Goal: Task Accomplishment & Management: Complete application form

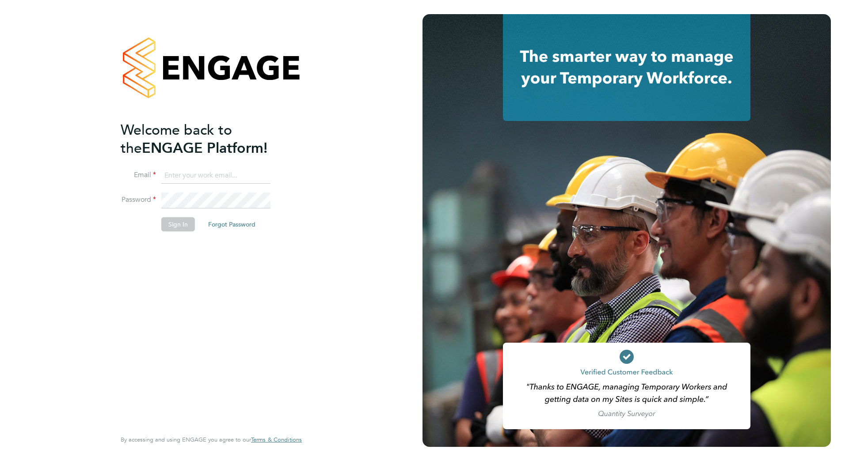
type input "john.taylor@vistry.co.uk"
drag, startPoint x: 175, startPoint y: 225, endPoint x: 179, endPoint y: 223, distance: 4.8
click at [178, 224] on button "Sign In" at bounding box center [178, 224] width 34 height 14
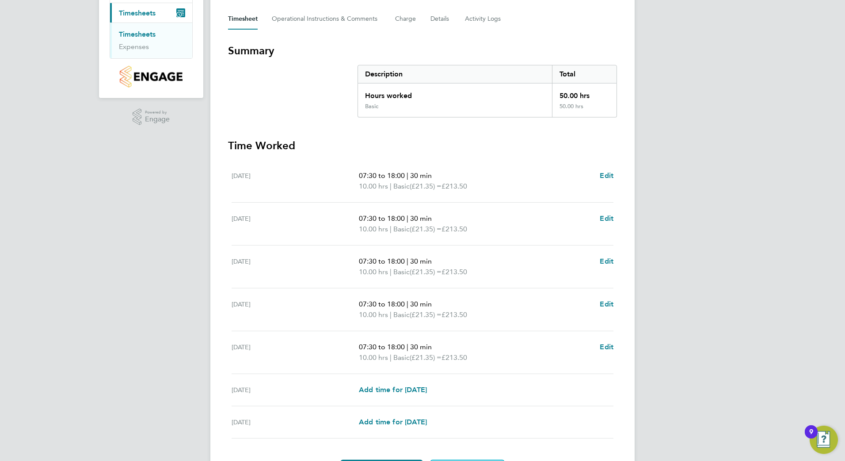
scroll to position [177, 0]
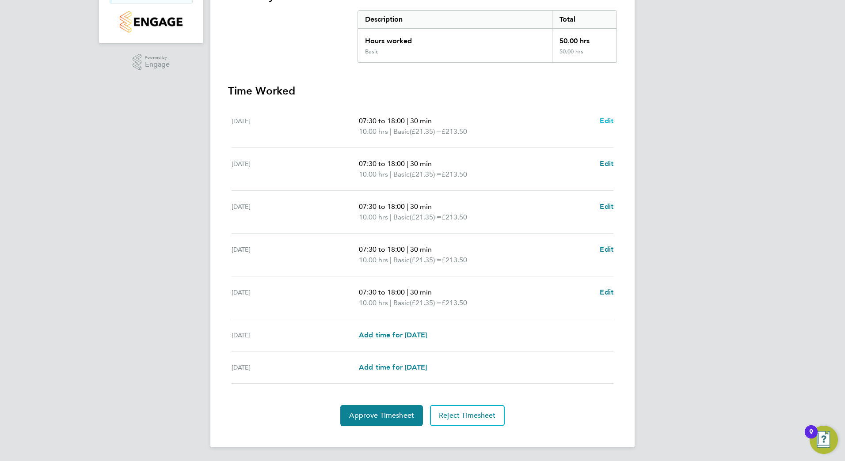
click at [606, 121] on span "Edit" at bounding box center [607, 121] width 14 height 8
select select "30"
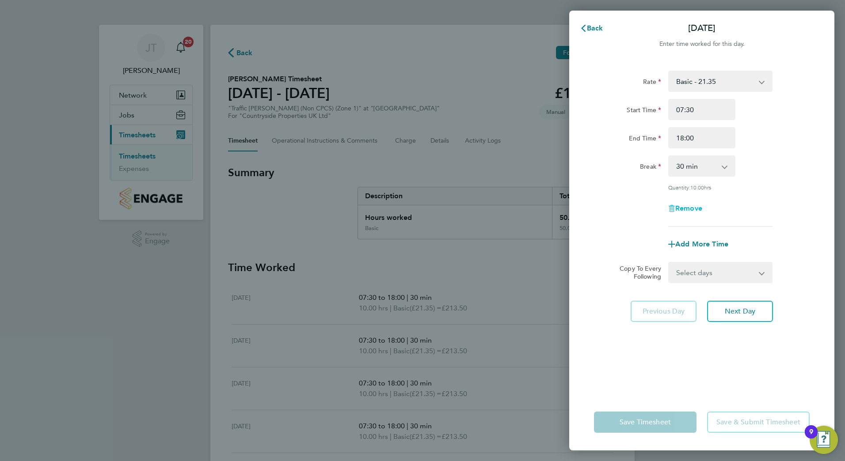
click at [682, 206] on span "Remove" at bounding box center [688, 208] width 27 height 8
select select "null"
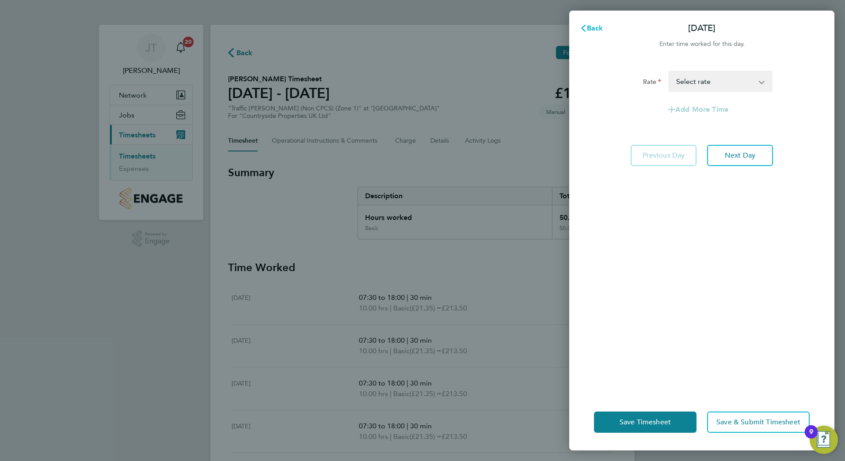
click at [593, 28] on span "Back" at bounding box center [595, 28] width 16 height 8
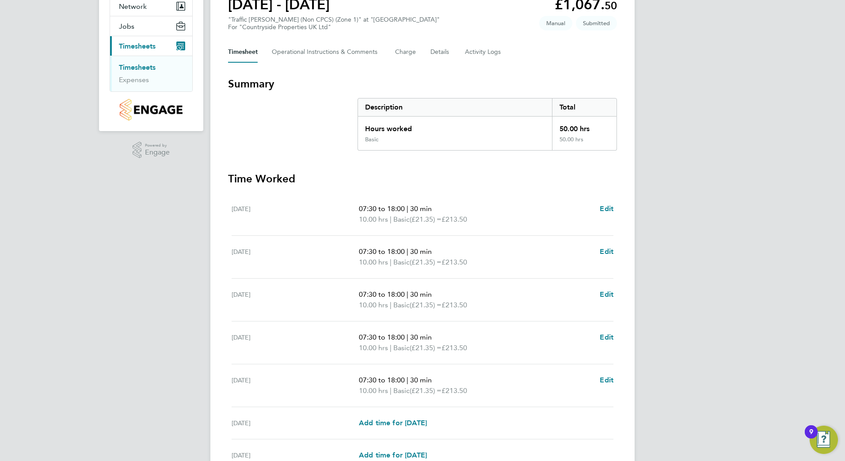
scroll to position [88, 0]
click at [606, 209] on span "Edit" at bounding box center [607, 209] width 14 height 8
select select "30"
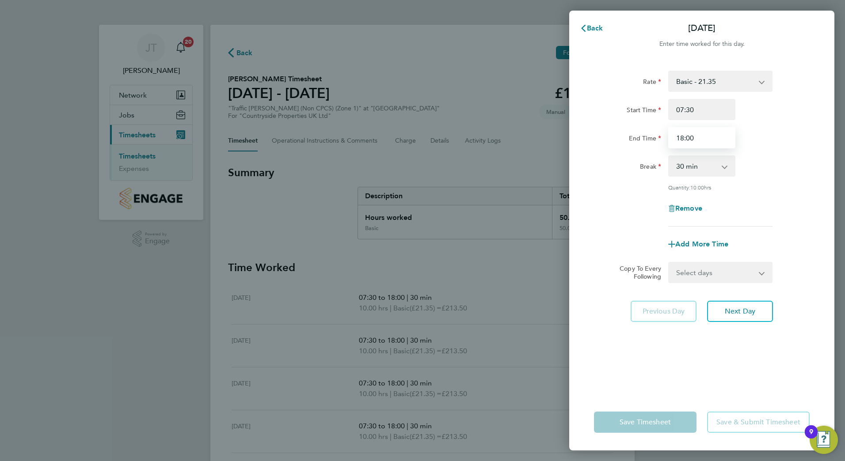
click at [704, 143] on input "18:00" at bounding box center [701, 137] width 67 height 21
click at [761, 81] on app-icon-cross-button at bounding box center [766, 81] width 11 height 19
click at [704, 109] on input "07:30" at bounding box center [701, 109] width 67 height 21
type input "0"
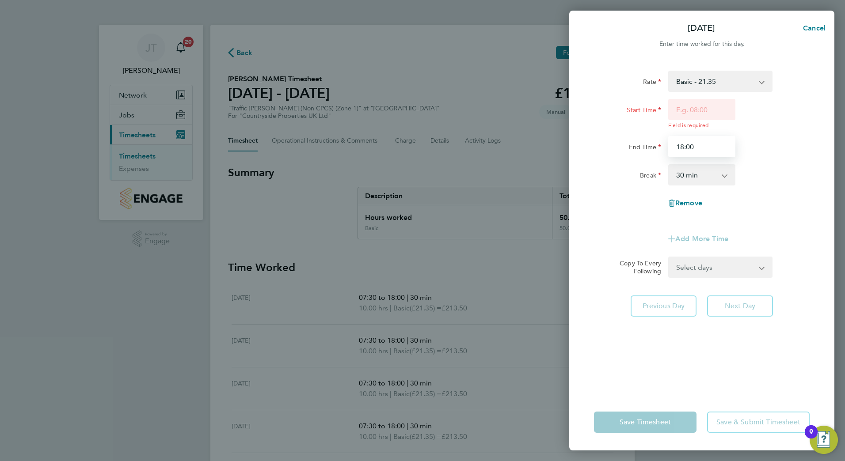
click at [699, 135] on div "Start Time Field is required. End Time 18:00" at bounding box center [702, 128] width 223 height 58
type input "1"
click at [707, 170] on div "Rate Basic - 21.35 Start Time Field is required. End Time Break 0 min 15 min 30…" at bounding box center [702, 146] width 216 height 151
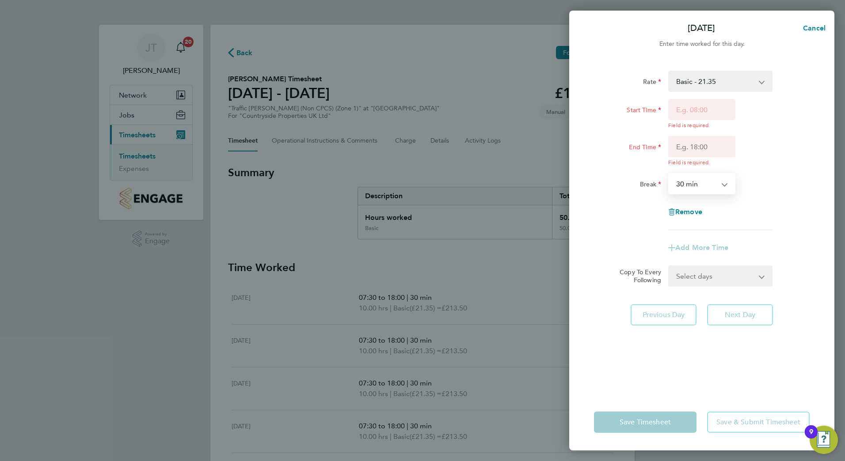
select select "0"
click at [669, 174] on select "0 min 15 min 30 min 45 min 60 min 75 min 90 min" at bounding box center [696, 183] width 55 height 19
click at [686, 211] on span "Remove" at bounding box center [688, 212] width 27 height 8
select select "null"
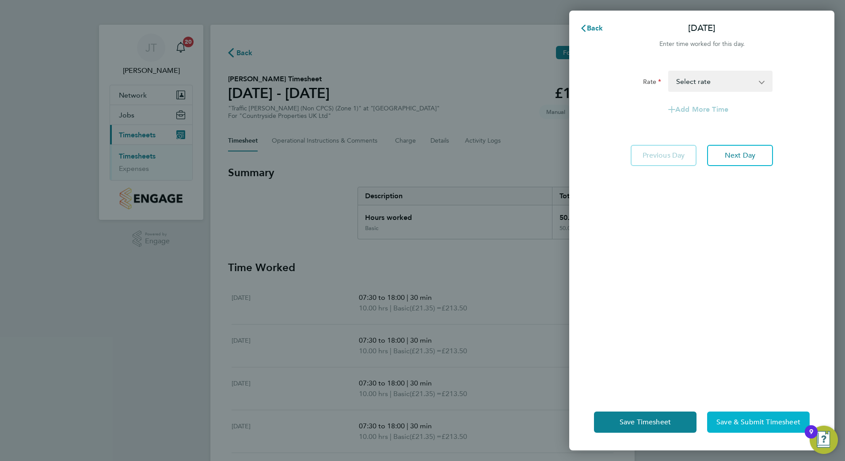
click at [753, 422] on span "Save & Submit Timesheet" at bounding box center [758, 422] width 84 height 9
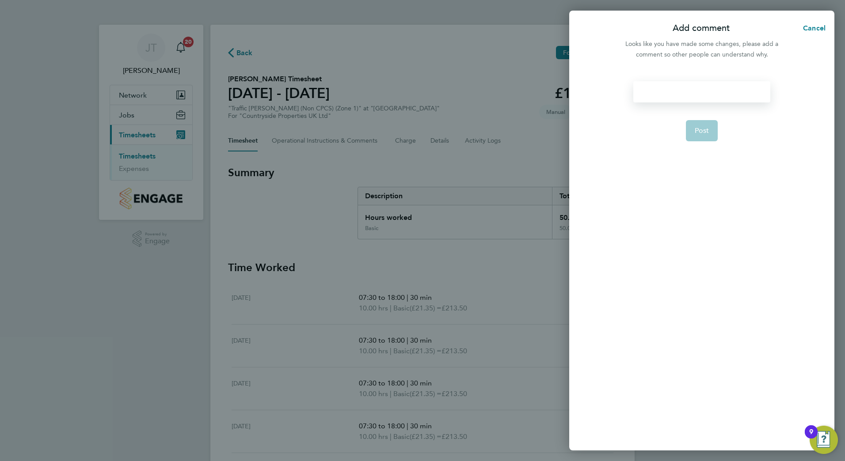
click at [667, 91] on div at bounding box center [701, 91] width 137 height 21
click at [698, 90] on div at bounding box center [701, 91] width 137 height 21
click at [702, 127] on span "Post" at bounding box center [702, 130] width 15 height 9
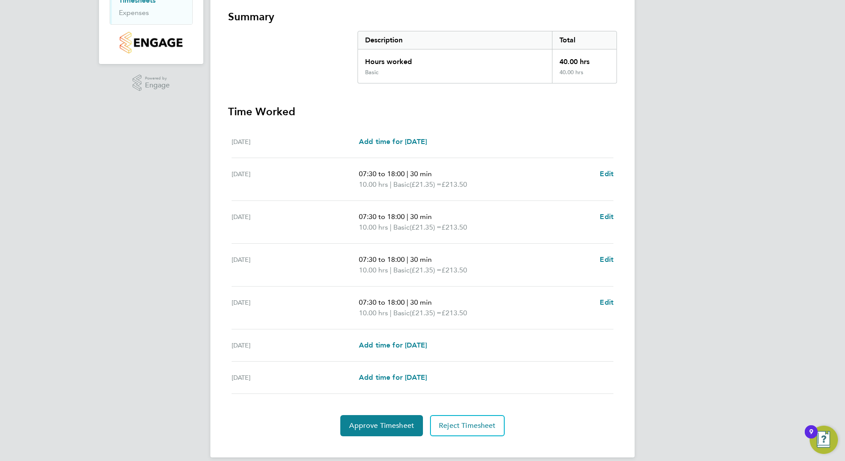
scroll to position [167, 0]
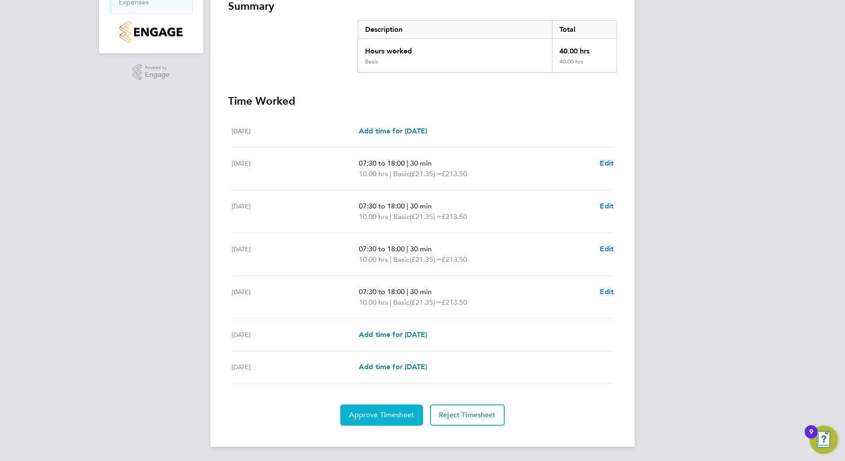
click at [387, 412] on span "Approve Timesheet" at bounding box center [381, 415] width 65 height 9
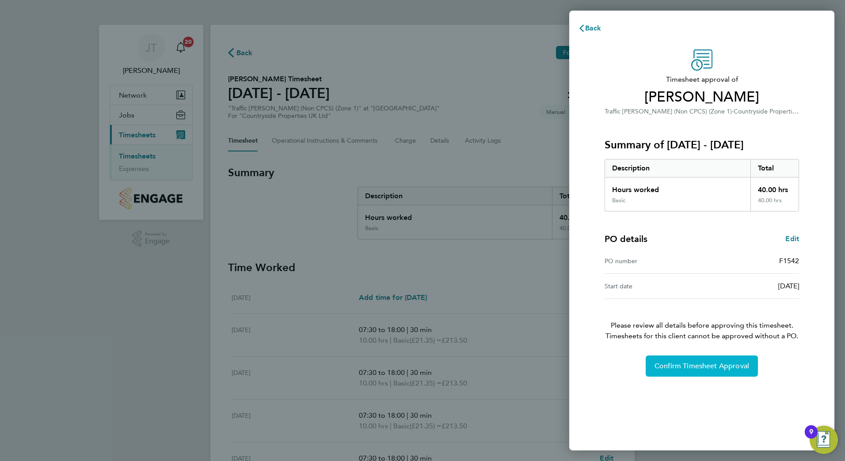
click at [714, 361] on button "Confirm Timesheet Approval" at bounding box center [702, 366] width 112 height 21
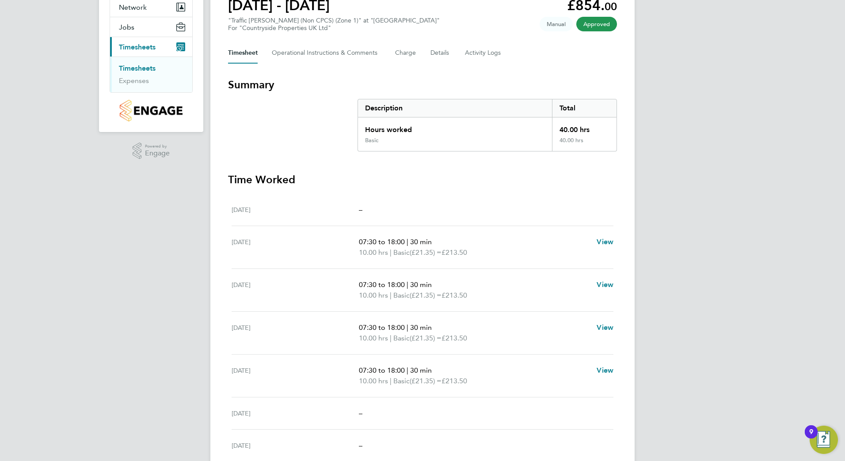
scroll to position [88, 0]
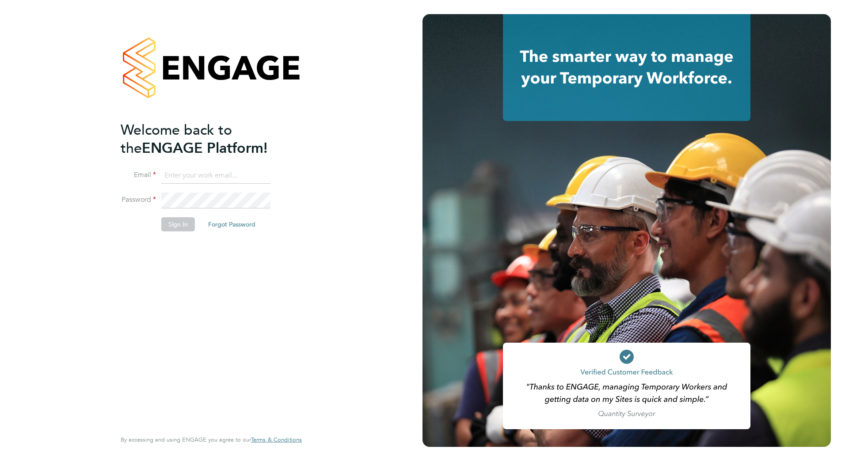
type input "john.taylor@vistry.co.uk"
click at [177, 225] on button "Sign In" at bounding box center [178, 224] width 34 height 14
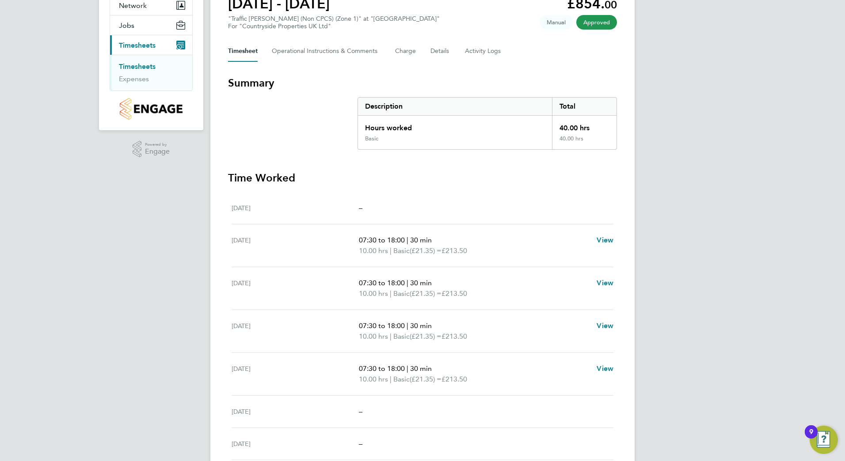
scroll to position [80, 0]
